Goal: Use online tool/utility: Use online tool/utility

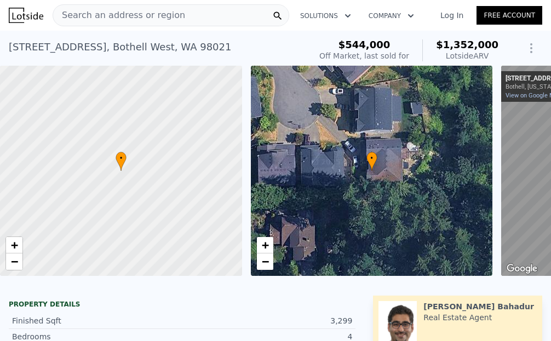
click at [150, 16] on span "Search an address or region" at bounding box center [119, 15] width 132 height 13
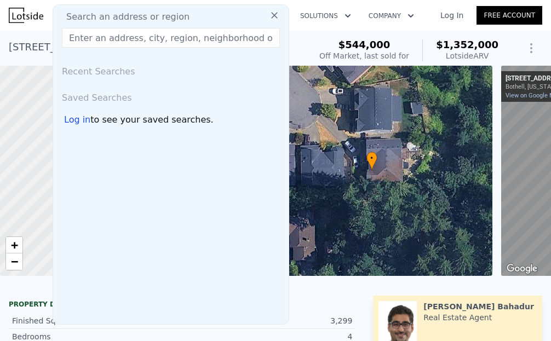
drag, startPoint x: 150, startPoint y: 16, endPoint x: 99, endPoint y: 41, distance: 56.6
click at [99, 41] on input "text" at bounding box center [171, 38] width 218 height 20
paste input "[STREET_ADDRESS]"
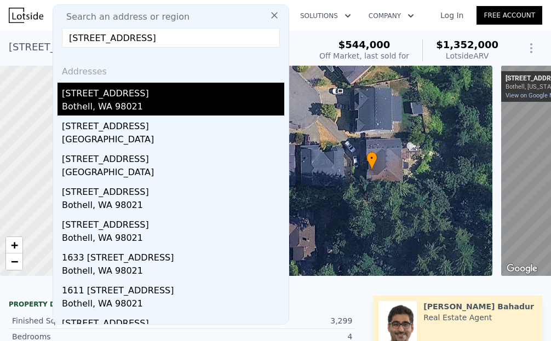
type input "[STREET_ADDRESS]"
click at [146, 95] on div "[STREET_ADDRESS]" at bounding box center [173, 92] width 222 height 18
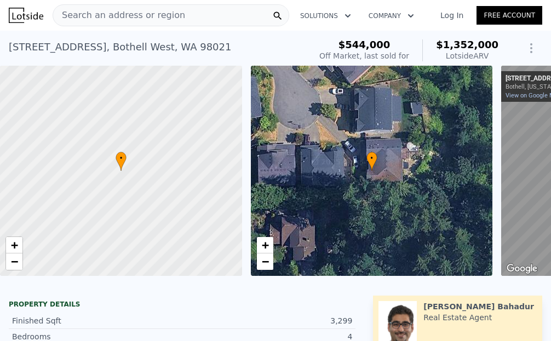
type input "4"
type input "2.75"
type input "5"
type input "3200"
type input "4477"
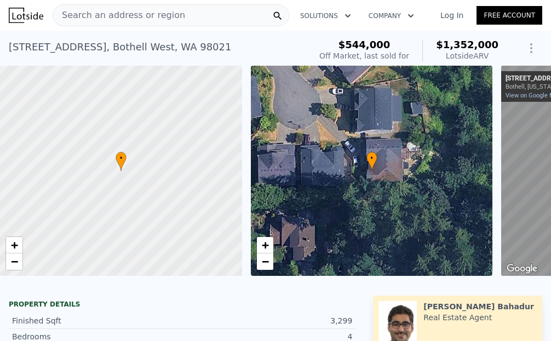
type input "12197"
type input "31799"
type input "$ 1,716,000"
type input "8"
type input "$ 256,791"
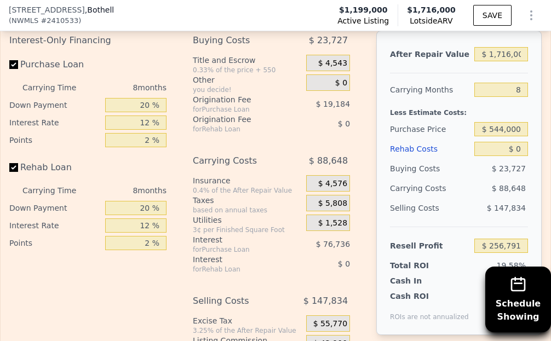
scroll to position [2297, 0]
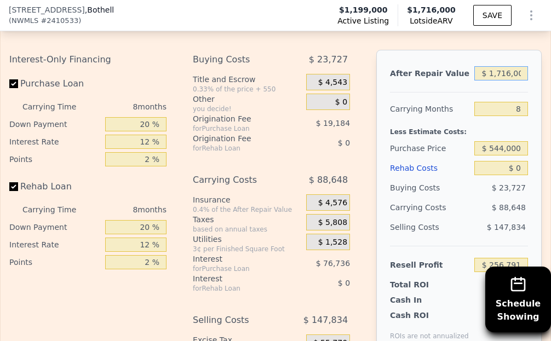
drag, startPoint x: 487, startPoint y: 74, endPoint x: 590, endPoint y: 78, distance: 103.1
click at [551, 78] on html "Search an address or region Solutions Company Open main menu Log In Free Accoun…" at bounding box center [275, 170] width 551 height 341
type input "$ 17"
type input "-$ 1,307,333"
type input "$ 170"
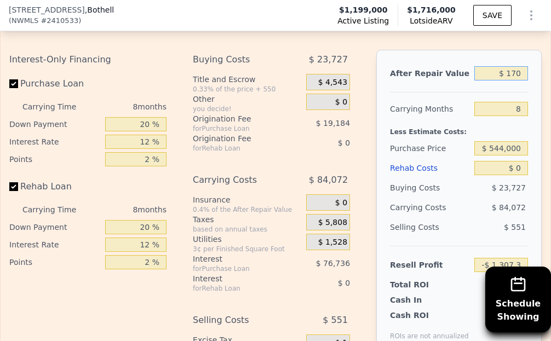
type input "-$ 1,307,194"
type input "$ 1,700"
type input "-$ 1,305,801"
type input "$ 17,000"
type input "-$ 1,291,854"
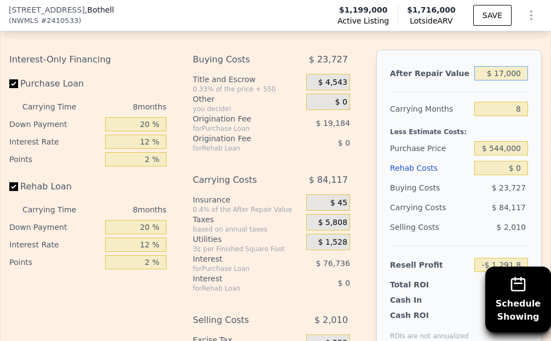
type input "$ 170,000"
type input "-$ 1,152,393"
type input "$ 1,700,000"
type input "$ 242,207"
type input "$ 1,700,000"
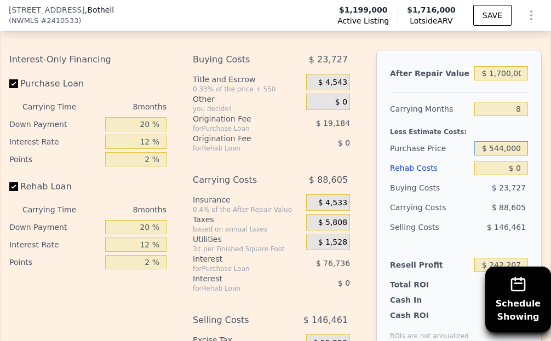
drag, startPoint x: 487, startPoint y: 148, endPoint x: 536, endPoint y: 151, distance: 49.4
click at [536, 151] on div "Edit the assumptions in yellow boxes. Input profit to calculate an offer price.…" at bounding box center [276, 203] width 550 height 421
type input "$ 1,200,000"
click at [502, 170] on input "$ 0" at bounding box center [501, 168] width 54 height 14
type input "$ 241,124"
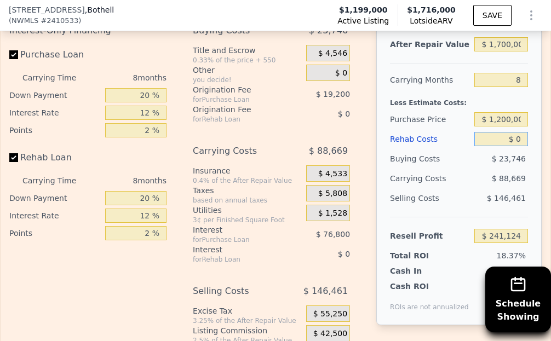
scroll to position [2352, 0]
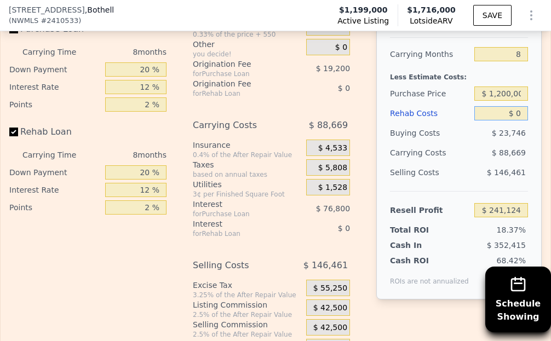
drag, startPoint x: 509, startPoint y: 116, endPoint x: 562, endPoint y: 118, distance: 52.6
click at [551, 118] on html "Search an address or region Solutions Company Open main menu Log In Free Accoun…" at bounding box center [275, 170] width 551 height 341
type input "$ 1"
type input "$ 241,123"
type input "$ 12"
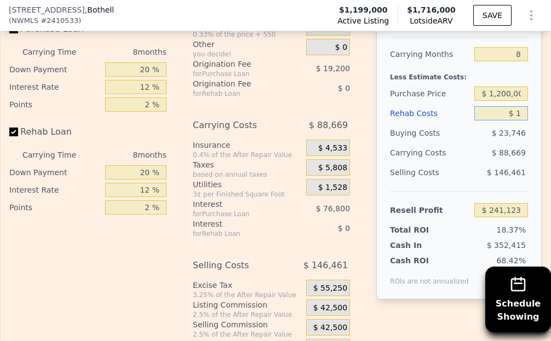
type input "$ 241,112"
type input "$ 1"
type input "$ 241,123"
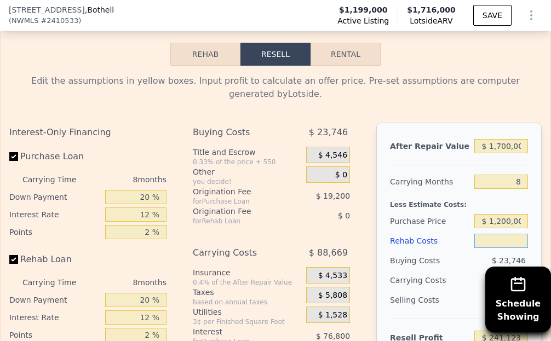
scroll to position [2188, 0]
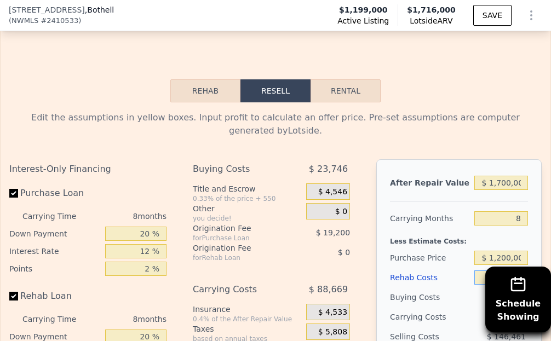
click at [192, 102] on button "Rehab" at bounding box center [205, 90] width 70 height 23
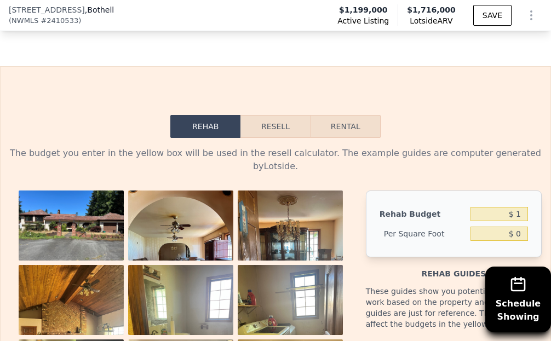
scroll to position [2133, 0]
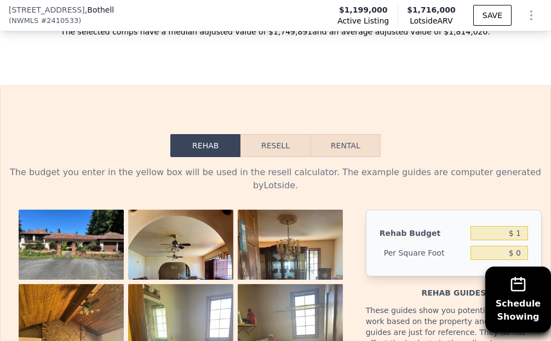
click at [281, 157] on button "Resell" at bounding box center [276, 145] width 70 height 23
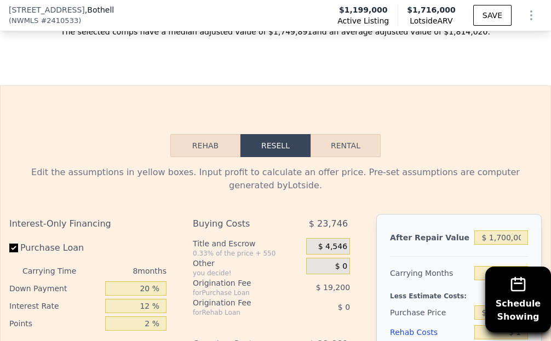
scroll to position [2297, 0]
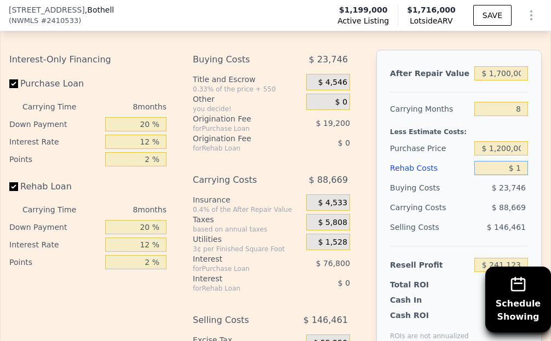
drag, startPoint x: 508, startPoint y: 174, endPoint x: 550, endPoint y: 175, distance: 41.1
click at [538, 175] on div "Edit the assumptions in yellow boxes. Input profit to calculate an offer price.…" at bounding box center [276, 203] width 550 height 421
type input "$ 2"
type input "$ 241,122"
type input "$ 27"
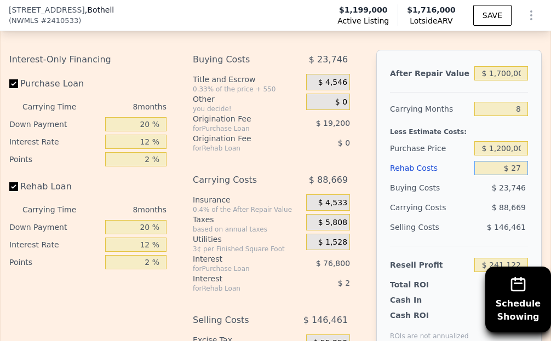
type input "$ 241,097"
type input "$ 278"
type input "$ 240,826"
type input "$ 2,780"
type input "$ 238,124"
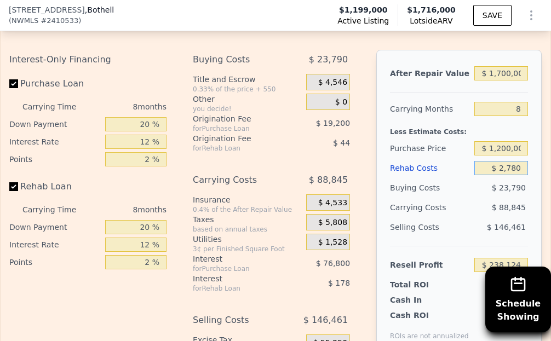
type input "$ 27,800"
type input "$ 211,103"
type input "$ 278,000"
type input "-$ 59,116"
type input "$ 2,780,000"
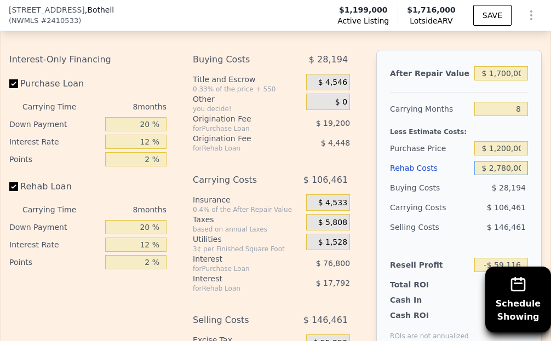
type input "-$ 2,761,276"
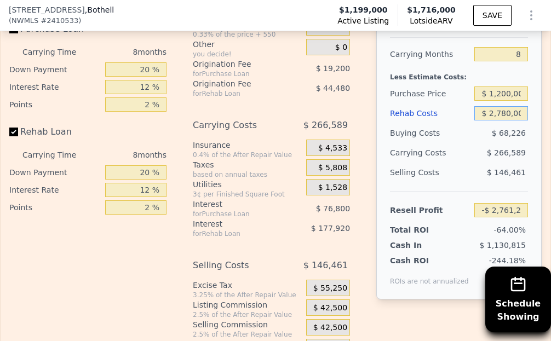
type input "$ 278,000"
type input "-$ 59,116"
type input "$ 27,800"
type input "$ 211,103"
type input "$ 2,780"
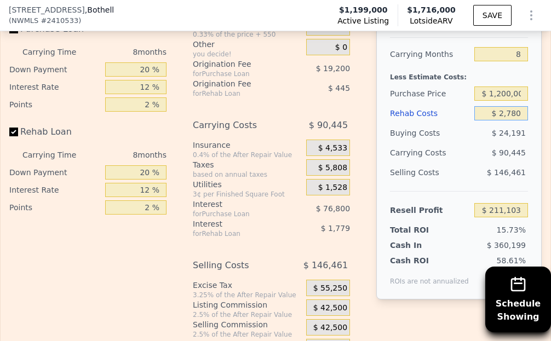
type input "$ 238,124"
type input "$ 278"
type input "$ 240,826"
type input "$ 27"
type input "$ 241,097"
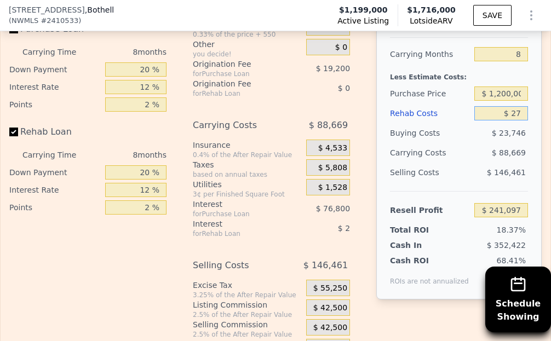
type input "$ 2"
type input "$ 241,122"
